Goal: Task Accomplishment & Management: Manage account settings

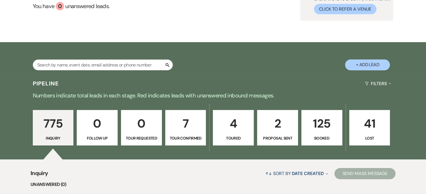
scroll to position [56, 0]
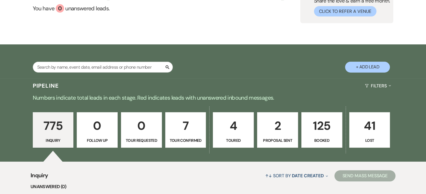
click at [238, 130] on p "4" at bounding box center [233, 126] width 34 height 19
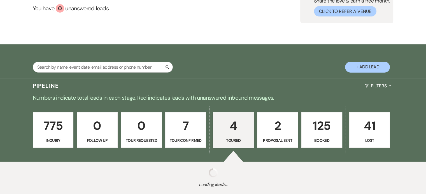
select select "5"
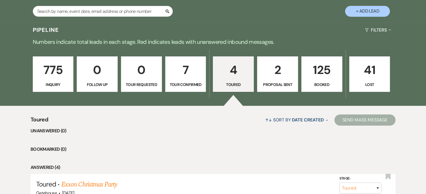
click at [187, 73] on p "7" at bounding box center [186, 70] width 34 height 19
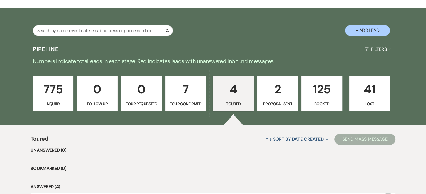
select select "4"
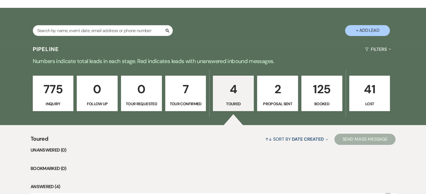
select select "4"
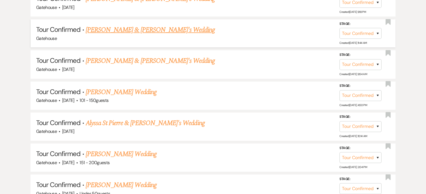
scroll to position [308, 0]
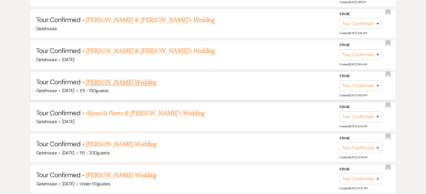
click at [134, 82] on link "[PERSON_NAME] Wedding" at bounding box center [121, 83] width 71 height 10
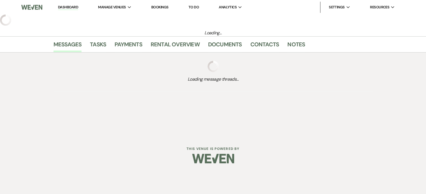
select select "4"
select select "2"
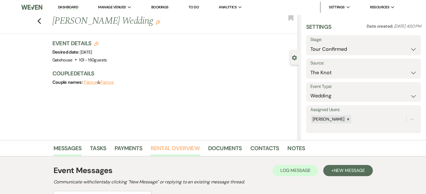
click at [180, 147] on link "Rental Overview" at bounding box center [175, 150] width 49 height 12
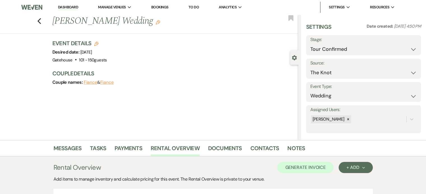
click at [98, 43] on icon "Edit" at bounding box center [96, 44] width 4 height 4
select select "669"
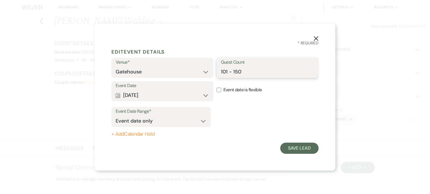
click at [241, 72] on input "101 - 150" at bounding box center [267, 72] width 93 height 11
type input "100"
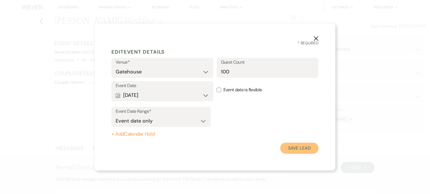
click at [309, 150] on button "Save Lead" at bounding box center [299, 148] width 38 height 11
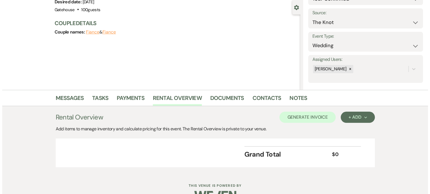
scroll to position [56, 0]
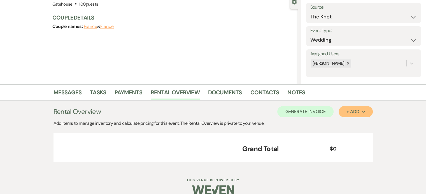
click at [359, 112] on div "+ Add Next" at bounding box center [355, 112] width 18 height 4
click at [354, 134] on button "Category" at bounding box center [352, 133] width 29 height 9
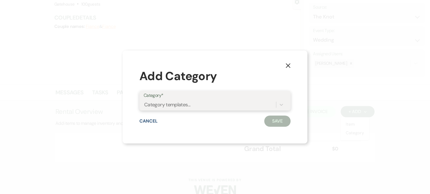
click at [168, 103] on div "Category templates..." at bounding box center [167, 105] width 46 height 8
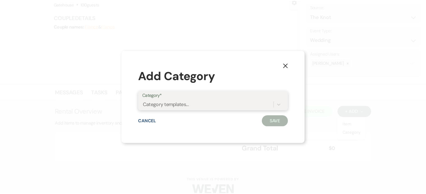
scroll to position [0, 0]
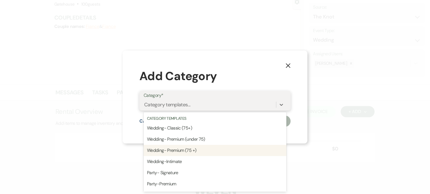
click at [177, 150] on div "Wedding- Premium (75 +)" at bounding box center [215, 150] width 143 height 11
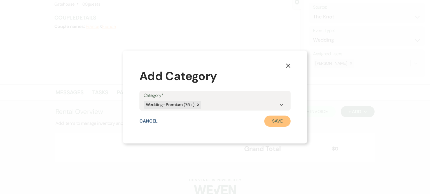
click at [275, 122] on button "Save" at bounding box center [277, 121] width 26 height 11
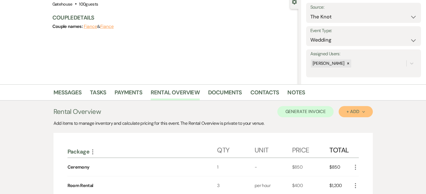
click at [362, 112] on icon "Next" at bounding box center [363, 112] width 3 height 3
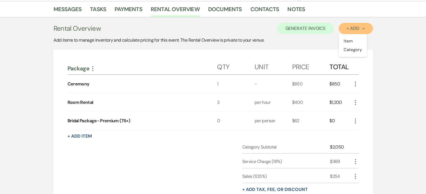
scroll to position [140, 0]
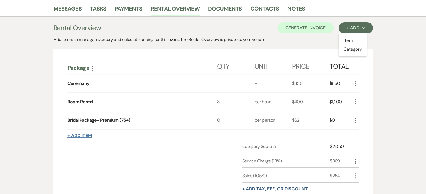
click at [86, 134] on button "+ Add Item" at bounding box center [79, 136] width 24 height 4
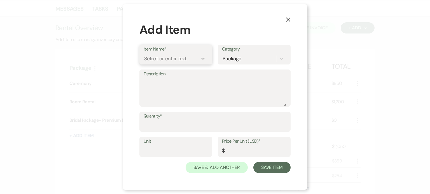
click at [200, 57] on icon at bounding box center [203, 59] width 6 height 6
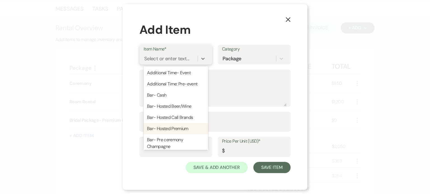
click at [185, 127] on div "Bar- Hosted Premium" at bounding box center [176, 128] width 64 height 11
type textarea "Bud Lt, [PERSON_NAME] Ultra, 1 Specialty Beer Chardonnay, Cabernet, Rose, Champ…"
type input "24"
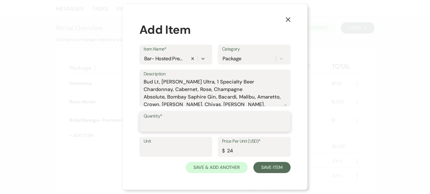
click at [206, 125] on input "Quantity*" at bounding box center [215, 126] width 143 height 11
type input "100"
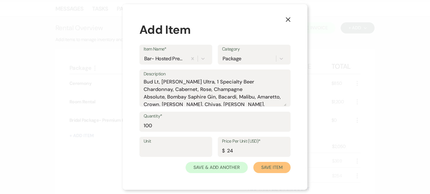
click at [266, 172] on button "Save Item" at bounding box center [271, 167] width 37 height 11
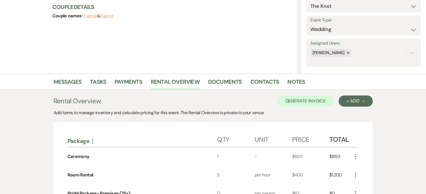
scroll to position [56, 0]
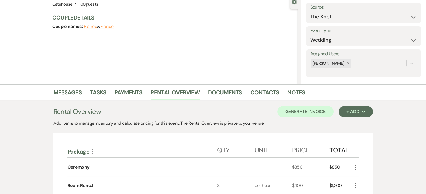
click at [356, 184] on icon "More" at bounding box center [355, 186] width 7 height 7
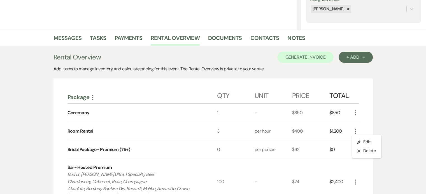
scroll to position [112, 0]
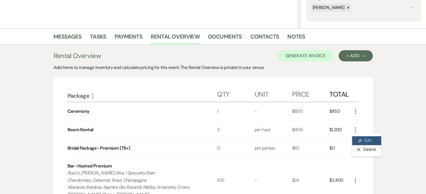
click at [366, 139] on button "Pencil Edit" at bounding box center [366, 141] width 29 height 9
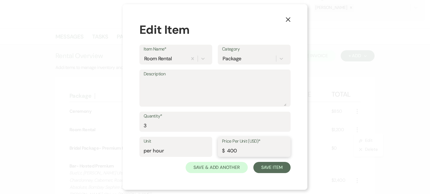
click at [229, 151] on input "400" at bounding box center [254, 151] width 64 height 11
type input "600"
click at [270, 166] on button "Save Item" at bounding box center [271, 167] width 37 height 11
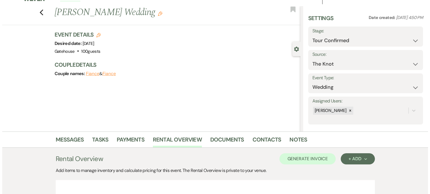
scroll to position [0, 0]
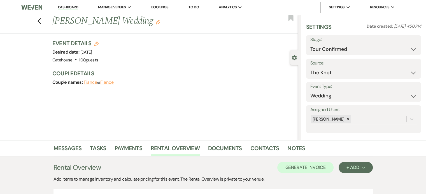
click at [98, 42] on icon "Edit" at bounding box center [96, 44] width 4 height 4
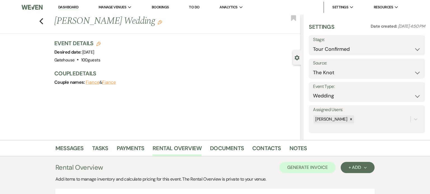
select select "669"
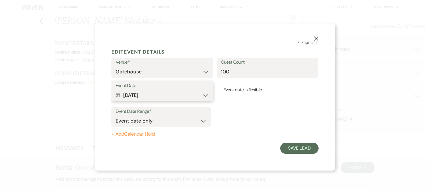
click at [151, 95] on button "Calendar [DATE] Expand" at bounding box center [162, 95] width 93 height 11
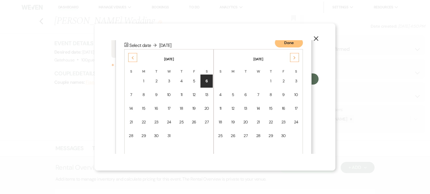
scroll to position [71, 0]
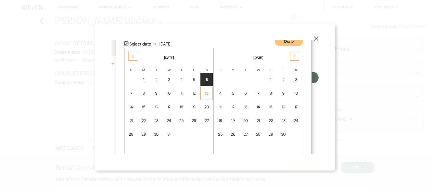
click at [205, 91] on div "13" at bounding box center [206, 94] width 5 height 6
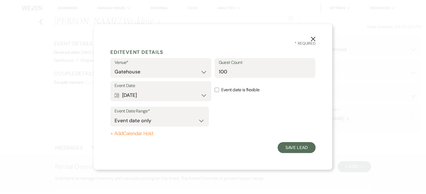
scroll to position [0, 0]
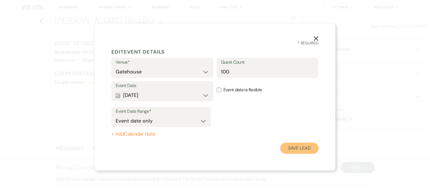
click at [299, 145] on button "Save Lead" at bounding box center [299, 148] width 38 height 11
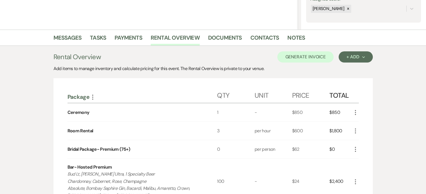
scroll to position [112, 0]
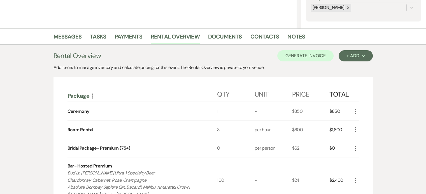
click at [355, 146] on use "button" at bounding box center [355, 148] width 1 height 5
click at [363, 156] on button "Pencil Edit" at bounding box center [366, 159] width 29 height 9
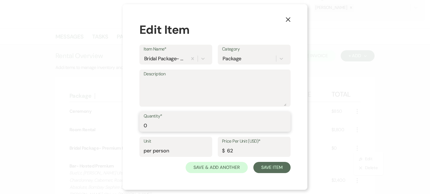
drag, startPoint x: 146, startPoint y: 131, endPoint x: 120, endPoint y: 134, distance: 26.0
click at [120, 134] on div "X Edit Item Item Name* Bridal Package- Premium (75+) Category Package Descripti…" at bounding box center [215, 97] width 430 height 194
type input "100"
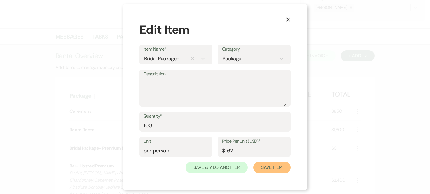
click at [265, 167] on button "Save Item" at bounding box center [271, 167] width 37 height 11
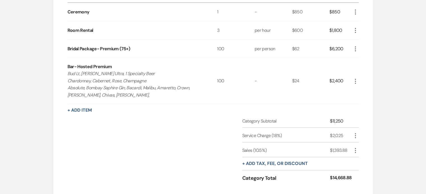
scroll to position [224, 0]
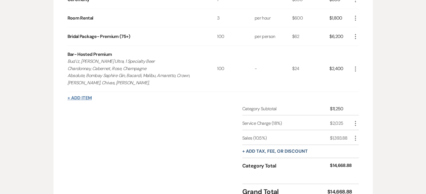
click at [82, 97] on button "+ Add Item" at bounding box center [79, 98] width 24 height 4
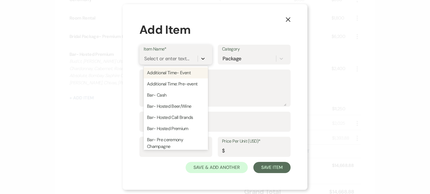
click at [201, 58] on icon at bounding box center [203, 59] width 6 height 6
click at [187, 74] on div "Additional Time- Event" at bounding box center [176, 72] width 64 height 11
type textarea "1 hour"
type input "400"
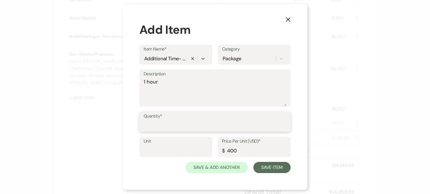
click at [178, 123] on input "Quantity*" at bounding box center [215, 126] width 143 height 11
type input "1"
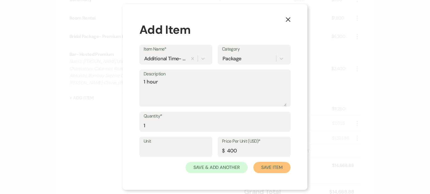
click at [273, 167] on button "Save Item" at bounding box center [271, 167] width 37 height 11
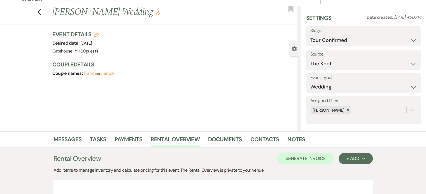
scroll to position [0, 0]
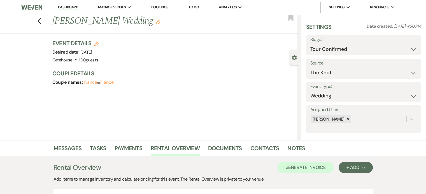
click at [156, 22] on use "button" at bounding box center [158, 22] width 4 height 4
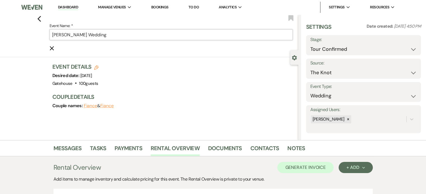
click at [140, 38] on input "[PERSON_NAME] Wedding" at bounding box center [171, 34] width 243 height 11
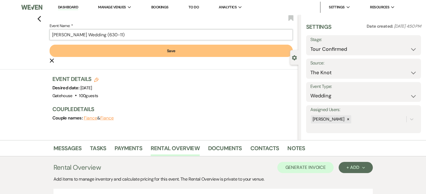
type input "[PERSON_NAME] Wedding (630-11)"
click at [185, 50] on button "Save" at bounding box center [171, 51] width 243 height 12
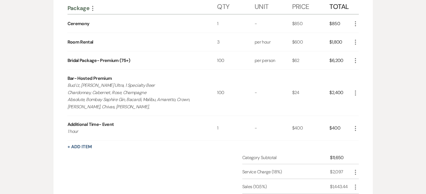
scroll to position [196, 0]
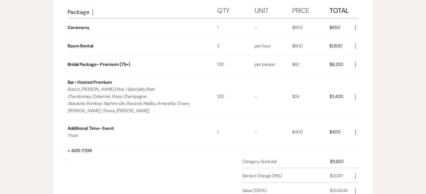
click at [355, 131] on icon "More" at bounding box center [355, 132] width 7 height 7
click at [364, 151] on button "X Delete" at bounding box center [367, 152] width 30 height 9
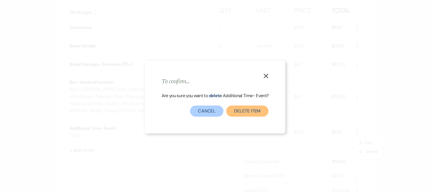
click at [238, 111] on button "Delete Item" at bounding box center [247, 111] width 42 height 11
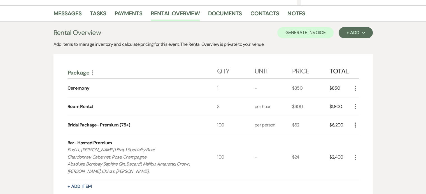
scroll to position [168, 0]
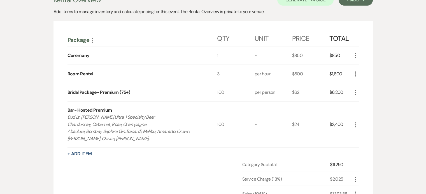
click at [357, 91] on icon "More" at bounding box center [355, 92] width 7 height 7
click at [364, 101] on button "Pencil Edit" at bounding box center [366, 103] width 29 height 9
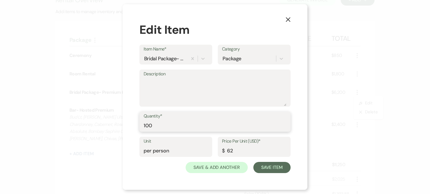
click at [154, 125] on input "100" at bounding box center [215, 126] width 143 height 11
type input "125"
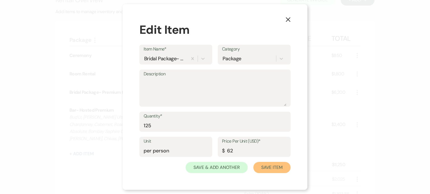
click at [273, 168] on button "Save Item" at bounding box center [271, 167] width 37 height 11
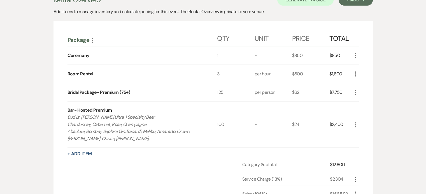
click at [356, 123] on icon "More" at bounding box center [355, 125] width 7 height 7
click at [364, 132] on button "Pencil Edit" at bounding box center [366, 136] width 29 height 9
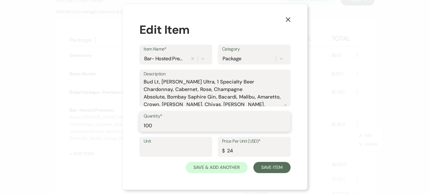
click at [158, 125] on input "100" at bounding box center [215, 126] width 143 height 11
type input "125"
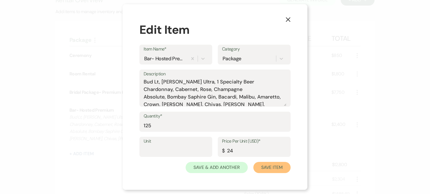
click at [267, 167] on button "Save Item" at bounding box center [271, 167] width 37 height 11
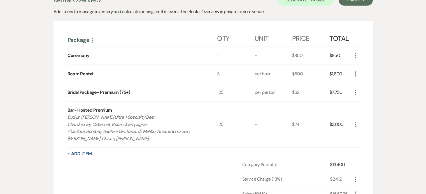
scroll to position [162, 0]
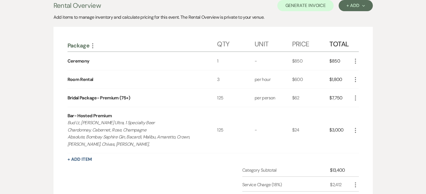
click at [355, 78] on icon "More" at bounding box center [355, 79] width 7 height 7
click at [371, 88] on button "Pencil Edit" at bounding box center [366, 90] width 29 height 9
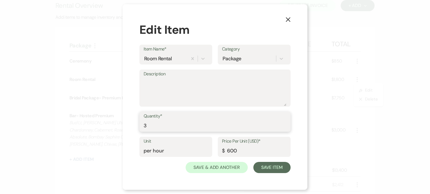
click at [117, 127] on div "X Edit Item Item Name* Room Rental Category Package Description Quantity* 3 Uni…" at bounding box center [215, 97] width 430 height 194
type input "1"
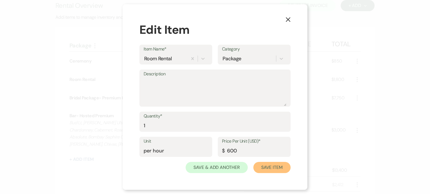
click at [259, 169] on button "Save Item" at bounding box center [271, 167] width 37 height 11
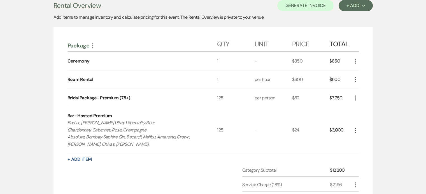
click at [356, 97] on icon "More" at bounding box center [355, 98] width 7 height 7
click at [362, 105] on button "Pencil Edit" at bounding box center [366, 109] width 29 height 9
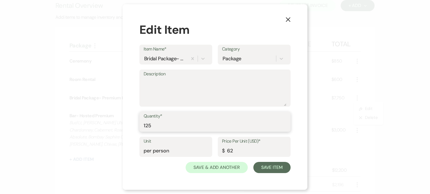
drag, startPoint x: 130, startPoint y: 128, endPoint x: 124, endPoint y: 128, distance: 6.7
click at [124, 128] on div "X Edit Item Item Name* Bridal Package- Premium (75+) Category Package Descripti…" at bounding box center [215, 97] width 185 height 186
type input "100"
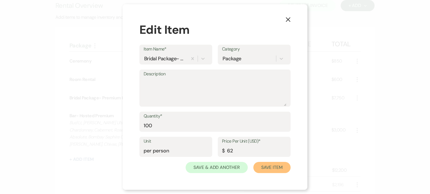
click at [273, 164] on button "Save Item" at bounding box center [271, 167] width 37 height 11
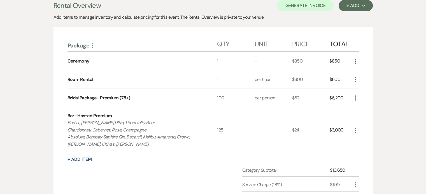
click at [356, 128] on icon "More" at bounding box center [355, 130] width 7 height 7
click at [364, 140] on button "Pencil Edit" at bounding box center [366, 141] width 29 height 9
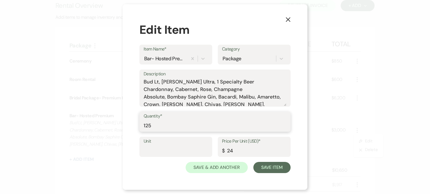
drag, startPoint x: 139, startPoint y: 127, endPoint x: 115, endPoint y: 128, distance: 23.6
click at [115, 128] on div "X Edit Item Item Name* Bar- Hosted Premium Category Package Description Bud Lt,…" at bounding box center [215, 97] width 430 height 194
type input "100"
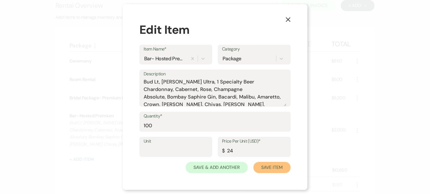
click at [276, 170] on button "Save Item" at bounding box center [271, 167] width 37 height 11
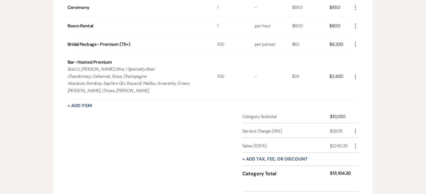
scroll to position [218, 0]
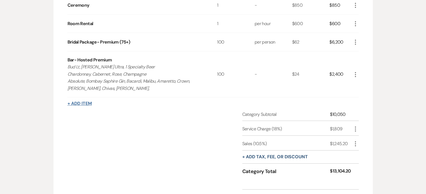
click at [83, 102] on button "+ Add Item" at bounding box center [79, 104] width 24 height 4
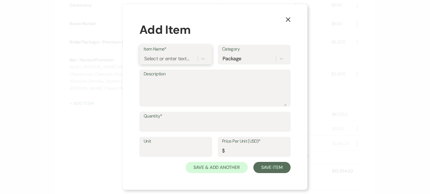
click at [172, 59] on div "Select or enter text..." at bounding box center [166, 59] width 45 height 8
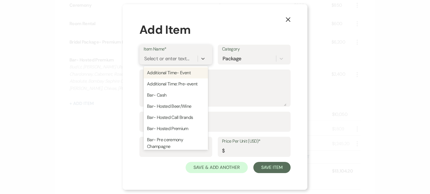
click at [170, 73] on div "Additional Time- Event" at bounding box center [176, 72] width 64 height 11
type textarea "1 hour"
type input "400"
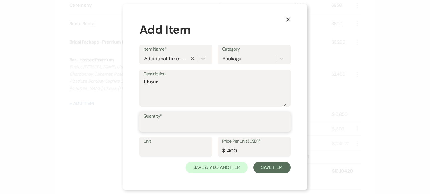
click at [164, 128] on input "Quantity*" at bounding box center [215, 126] width 143 height 11
type input "1"
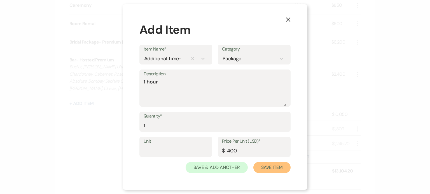
click at [267, 167] on button "Save Item" at bounding box center [271, 167] width 37 height 11
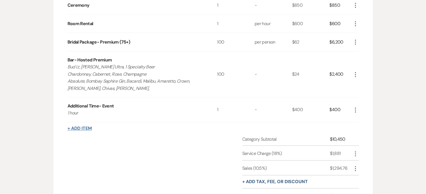
click at [80, 129] on button "+ Add Item" at bounding box center [79, 128] width 24 height 4
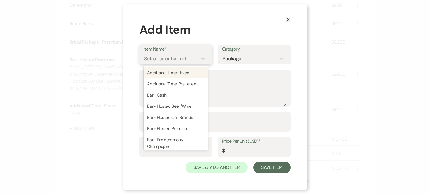
click at [181, 57] on div "Select or enter text..." at bounding box center [166, 59] width 45 height 8
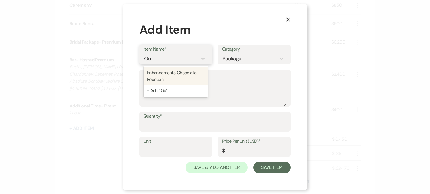
scroll to position [0, 0]
type input "Outside Bar"
click at [170, 72] on div "+ Add "Outside Bar"" at bounding box center [176, 72] width 64 height 11
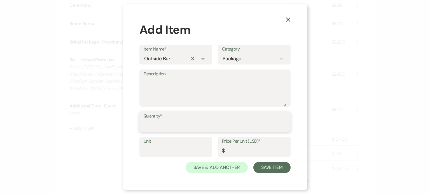
click at [171, 125] on input "Quantity*" at bounding box center [215, 126] width 143 height 11
type input "1"
click at [233, 154] on input "Price Per Unit (USD)*" at bounding box center [254, 151] width 64 height 11
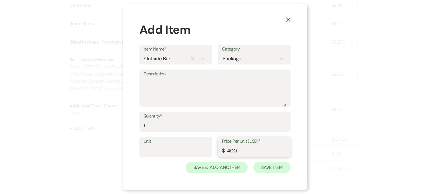
type input "400"
click at [266, 165] on button "Save Item" at bounding box center [271, 167] width 37 height 11
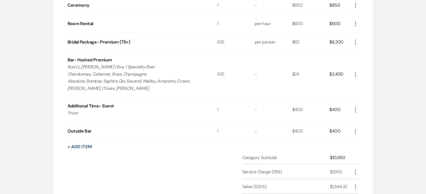
click at [354, 107] on icon "More" at bounding box center [355, 110] width 7 height 7
click at [370, 119] on button "Pencil Edit" at bounding box center [366, 121] width 29 height 9
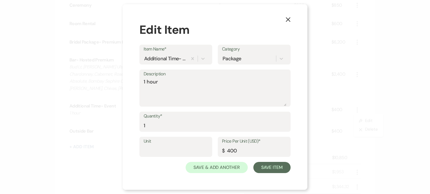
click at [290, 18] on icon "X" at bounding box center [287, 19] width 5 height 5
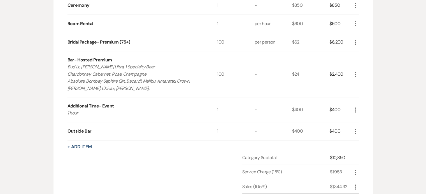
click at [354, 73] on icon "More" at bounding box center [355, 74] width 7 height 7
click at [366, 83] on button "Pencil Edit" at bounding box center [366, 85] width 29 height 9
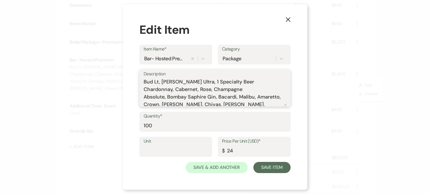
click at [144, 81] on textarea "Bud Lt, [PERSON_NAME] Ultra, 1 Specialty Beer Chardonnay, Cabernet, Rose, Champ…" at bounding box center [215, 92] width 143 height 28
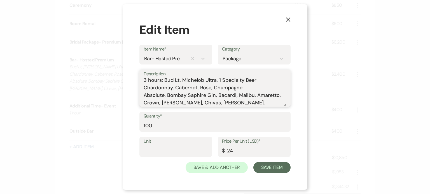
scroll to position [2, 0]
click at [238, 104] on textarea "3 hours: Bud Lt, Michelob Ultra, 1 Specialty Beer Chardonnay, Cabernet, Rose, C…" at bounding box center [215, 92] width 143 height 28
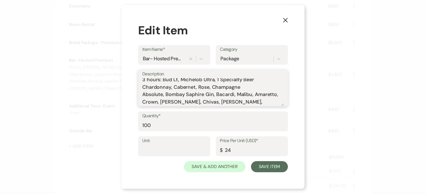
scroll to position [9, 0]
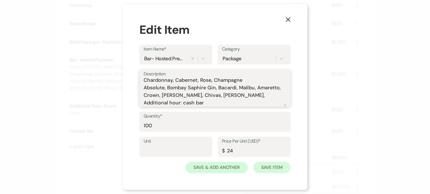
type textarea "3 hours: Bud Lt, Michelob Ultra, 1 Specialty Beer Chardonnay, Cabernet, Rose, C…"
click at [268, 166] on button "Save Item" at bounding box center [271, 167] width 37 height 11
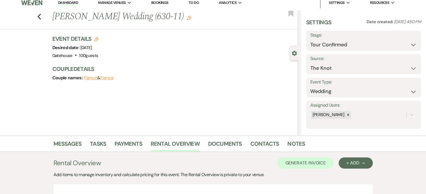
scroll to position [0, 0]
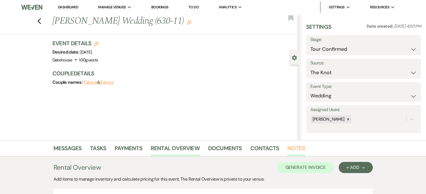
click at [296, 147] on link "Notes" at bounding box center [296, 150] width 18 height 12
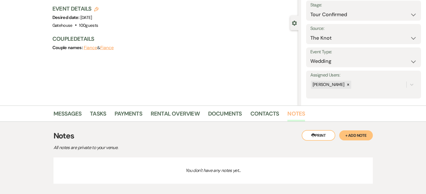
scroll to position [65, 0]
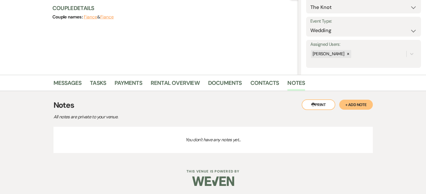
click at [357, 103] on button "+ Add Note" at bounding box center [356, 105] width 34 height 10
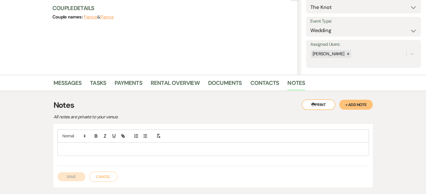
click at [76, 144] on div at bounding box center [213, 149] width 311 height 13
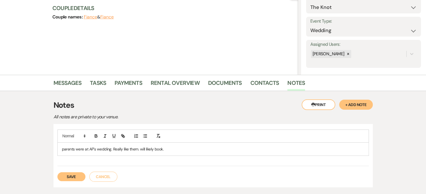
click at [173, 149] on p "parents were at AP's wedding. Really like them. will likely book." at bounding box center [213, 149] width 302 height 6
click at [191, 148] on p "parents were at AP's wedding. Really like them. will likely book. Wants a fairy…" at bounding box center [213, 149] width 302 height 6
click at [245, 150] on p "parents were at AP's wedding. Really like them. will likely book. Wants a fairy…" at bounding box center [213, 149] width 302 height 6
click at [195, 148] on p "parents were at AP's wedding. Really like them. will likely book. Wants a fairy…" at bounding box center [213, 149] width 302 height 6
click at [246, 148] on p "parents were at AP's wedding. Really like them. will likely book. Wants a fairy…" at bounding box center [213, 149] width 302 height 6
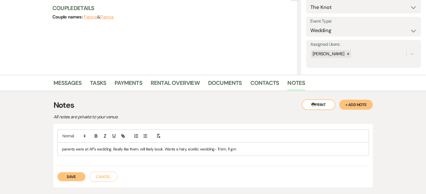
click at [191, 148] on p "parents were at AP's wedding. Really like them. will likely book. Wants a fairy…" at bounding box center [213, 149] width 302 height 6
click at [194, 149] on p "parents were at AP's wedding. Really like them. will likely book. Wants a fairy…" at bounding box center [213, 149] width 302 height 6
click at [251, 146] on p "parents were at AP's wedding. Really like them. will likely book. Wants a fairy…" at bounding box center [213, 149] width 302 height 6
click at [190, 149] on p "parents were at AP's wedding. Really like them. will likely book. Wants a fairy…" at bounding box center [213, 149] width 302 height 6
click at [245, 149] on p "parents were at AP's wedding. Really like them. will likely book. Wants a fairy…" at bounding box center [213, 149] width 302 height 6
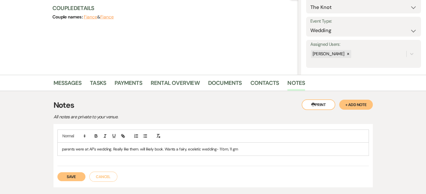
click at [69, 175] on button "Save" at bounding box center [71, 177] width 28 height 9
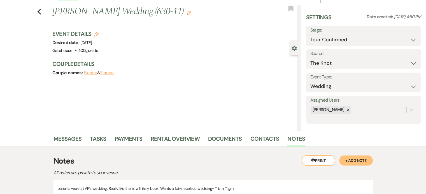
scroll to position [0, 0]
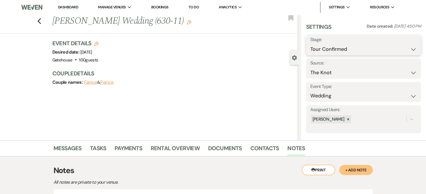
click at [358, 48] on select "Inquiry Follow Up Tour Requested Tour Confirmed Toured Proposal Sent Booked Lost" at bounding box center [363, 49] width 106 height 11
select select "6"
click at [310, 44] on select "Inquiry Follow Up Tour Requested Tour Confirmed Toured Proposal Sent Booked Lost" at bounding box center [363, 49] width 106 height 11
click at [404, 46] on button "Save" at bounding box center [409, 45] width 24 height 11
click at [97, 43] on icon "Edit" at bounding box center [96, 44] width 4 height 4
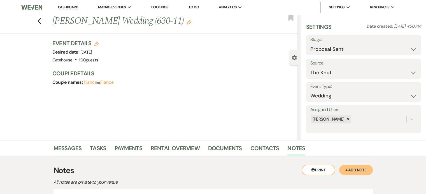
select select "669"
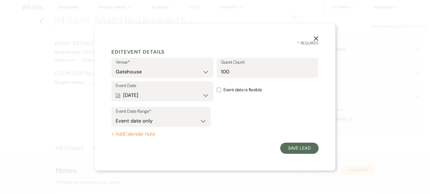
click at [135, 134] on button "+ Add Calendar Hold" at bounding box center [160, 135] width 99 height 6
select select "false"
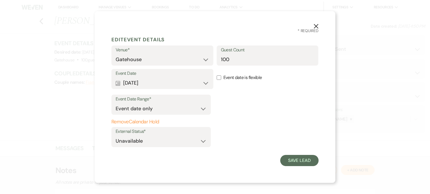
click at [240, 79] on label "Event date is flexible" at bounding box center [268, 78] width 102 height 18
click at [221, 79] on input "Event date is flexible" at bounding box center [219, 78] width 4 height 4
checkbox input "true"
click at [296, 158] on button "Save Lead" at bounding box center [299, 160] width 38 height 11
